Goal: Task Accomplishment & Management: Manage account settings

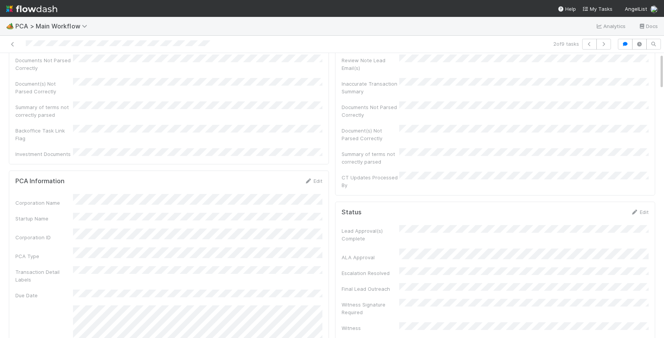
scroll to position [90, 0]
click at [315, 174] on link "Edit" at bounding box center [313, 177] width 18 height 6
click at [285, 173] on button "Save" at bounding box center [281, 179] width 22 height 13
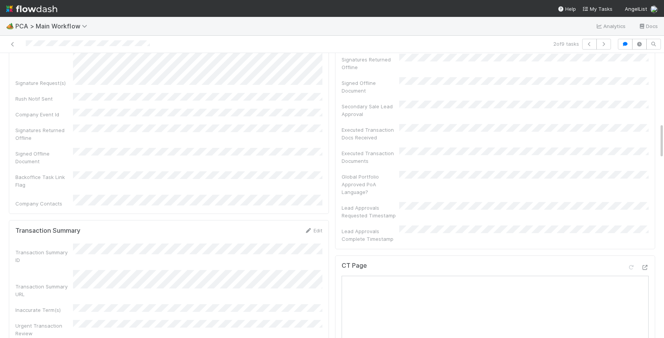
scroll to position [554, 0]
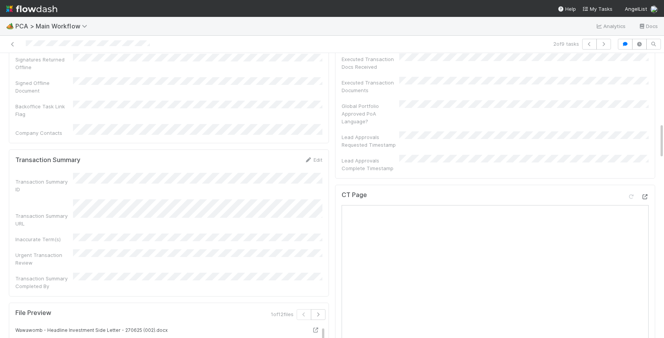
click at [647, 193] on div at bounding box center [645, 197] width 8 height 8
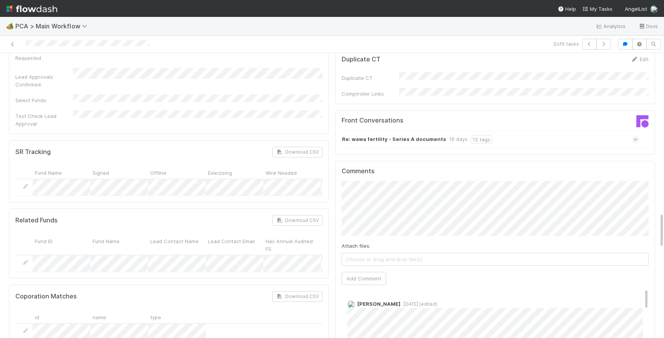
scroll to position [1256, 0]
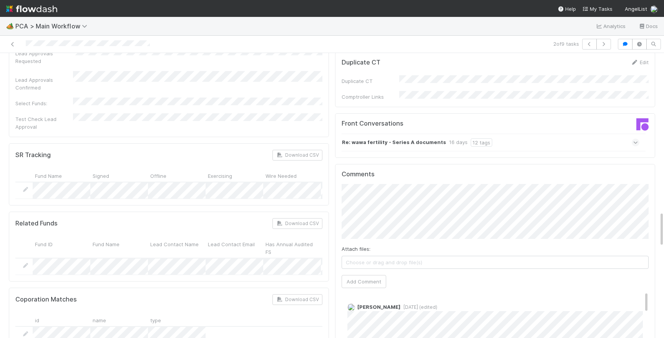
click at [524, 134] on div "Re: wawa fertility - Series A documents 16 days 12 tags" at bounding box center [490, 143] width 298 height 18
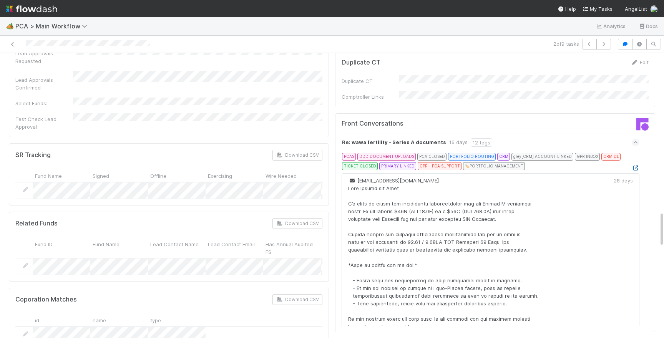
click at [634, 166] on icon at bounding box center [636, 168] width 8 height 5
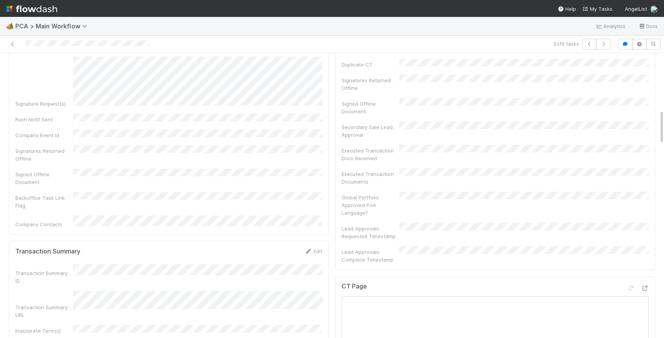
scroll to position [464, 0]
click at [320, 247] on link "Edit" at bounding box center [313, 250] width 18 height 6
click at [290, 240] on div "Transaction Summary Save Cancel Transaction Summary ID Transaction Summary URL …" at bounding box center [169, 320] width 320 height 160
click at [283, 247] on button "Save" at bounding box center [281, 253] width 22 height 13
click at [294, 144] on div "Signatures Returned Offline" at bounding box center [168, 152] width 307 height 17
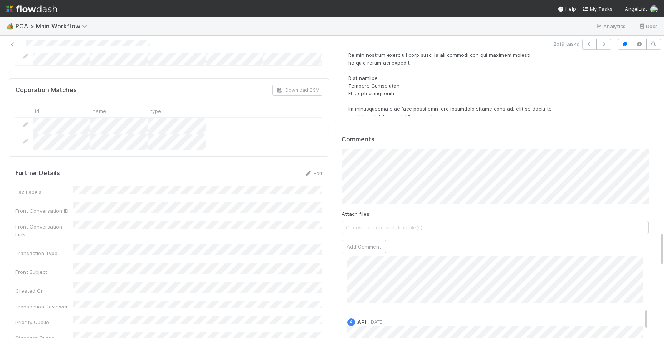
scroll to position [0, 0]
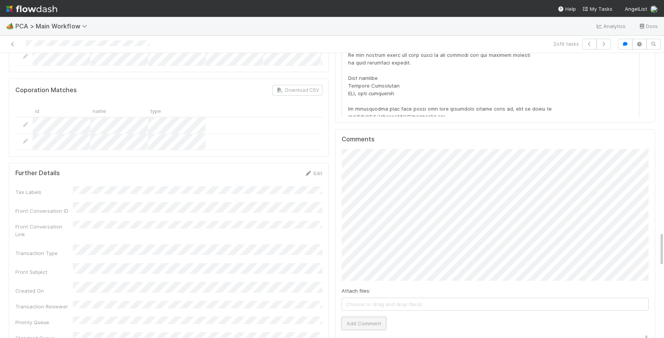
click at [360, 317] on button "Add Comment" at bounding box center [363, 323] width 45 height 13
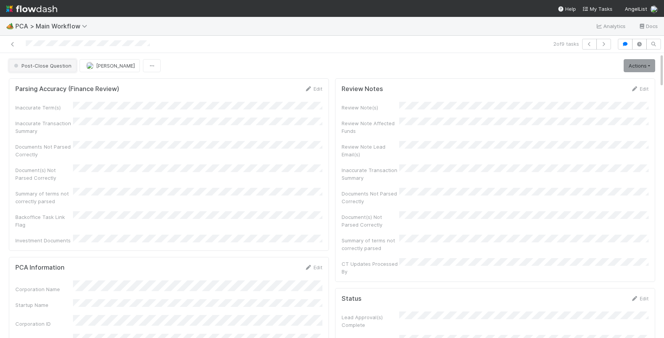
click at [53, 66] on span "Post-Close Question" at bounding box center [41, 66] width 59 height 6
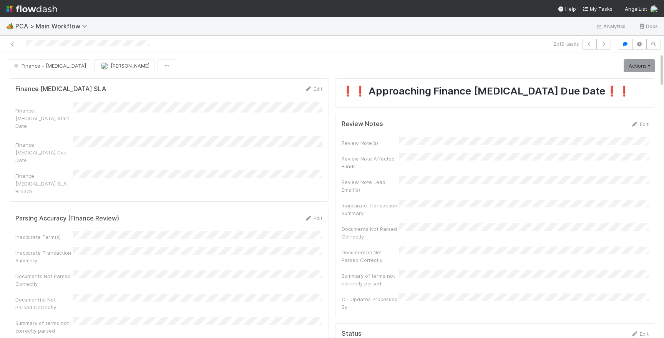
click at [109, 47] on div at bounding box center [88, 44] width 124 height 8
click at [32, 8] on img at bounding box center [31, 8] width 51 height 13
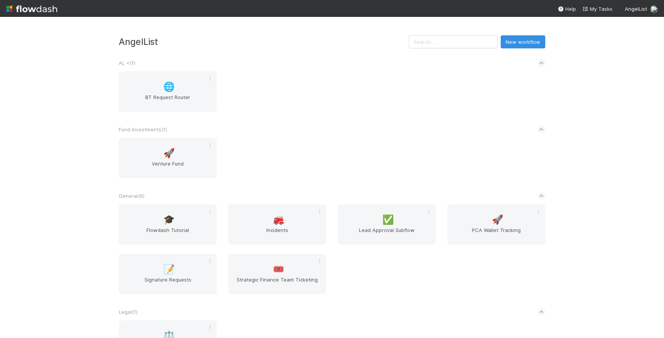
scroll to position [165, 0]
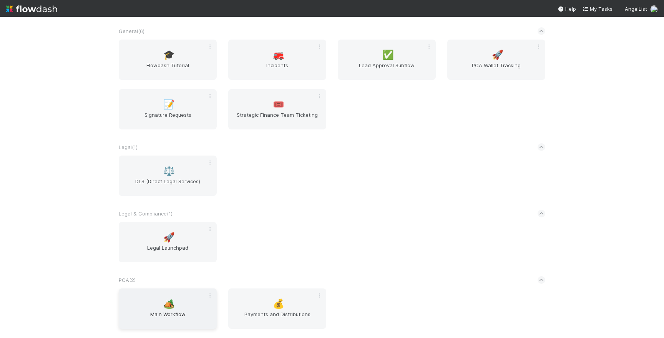
click at [134, 315] on span "Main Workflow" at bounding box center [168, 317] width 92 height 15
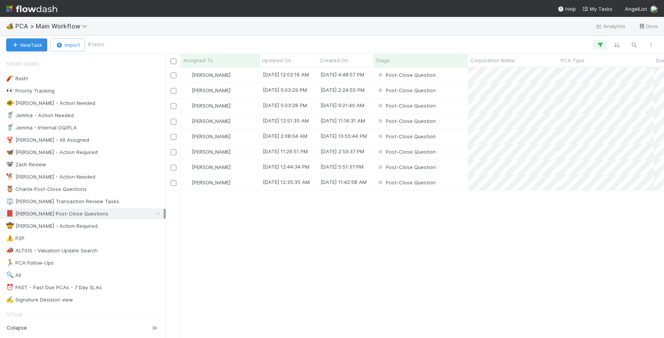
scroll to position [270, 498]
click at [451, 140] on div "Post-Close Question" at bounding box center [420, 136] width 94 height 15
